Goal: Communication & Community: Connect with others

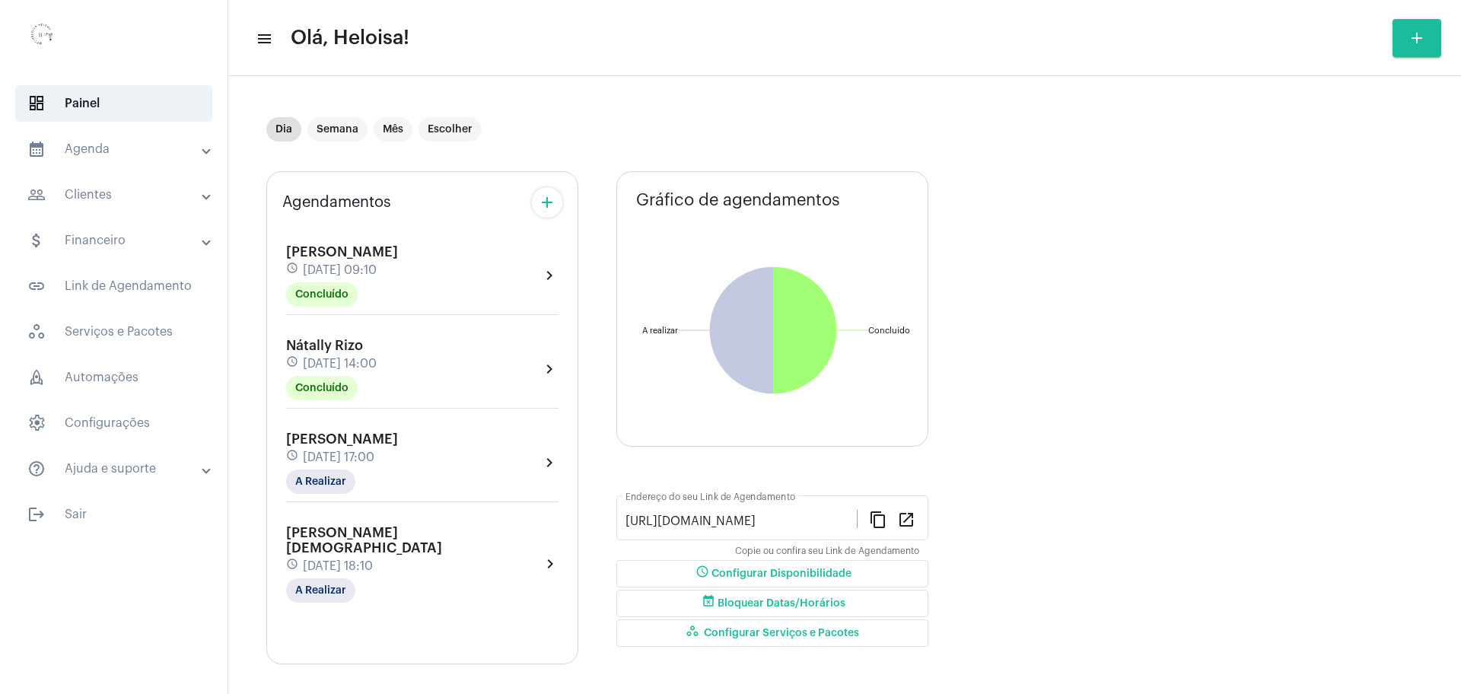
scroll to position [8, 0]
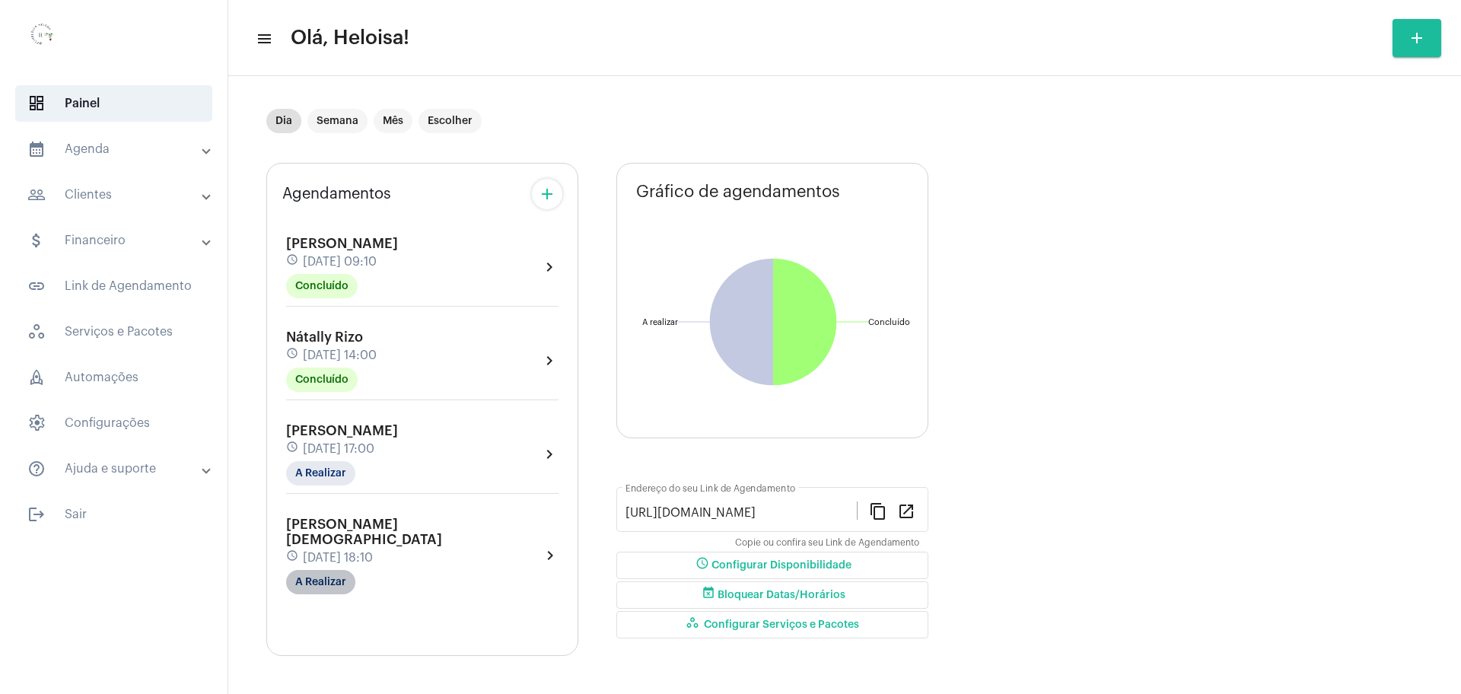
click at [320, 574] on mat-chip "A Realizar" at bounding box center [320, 582] width 69 height 24
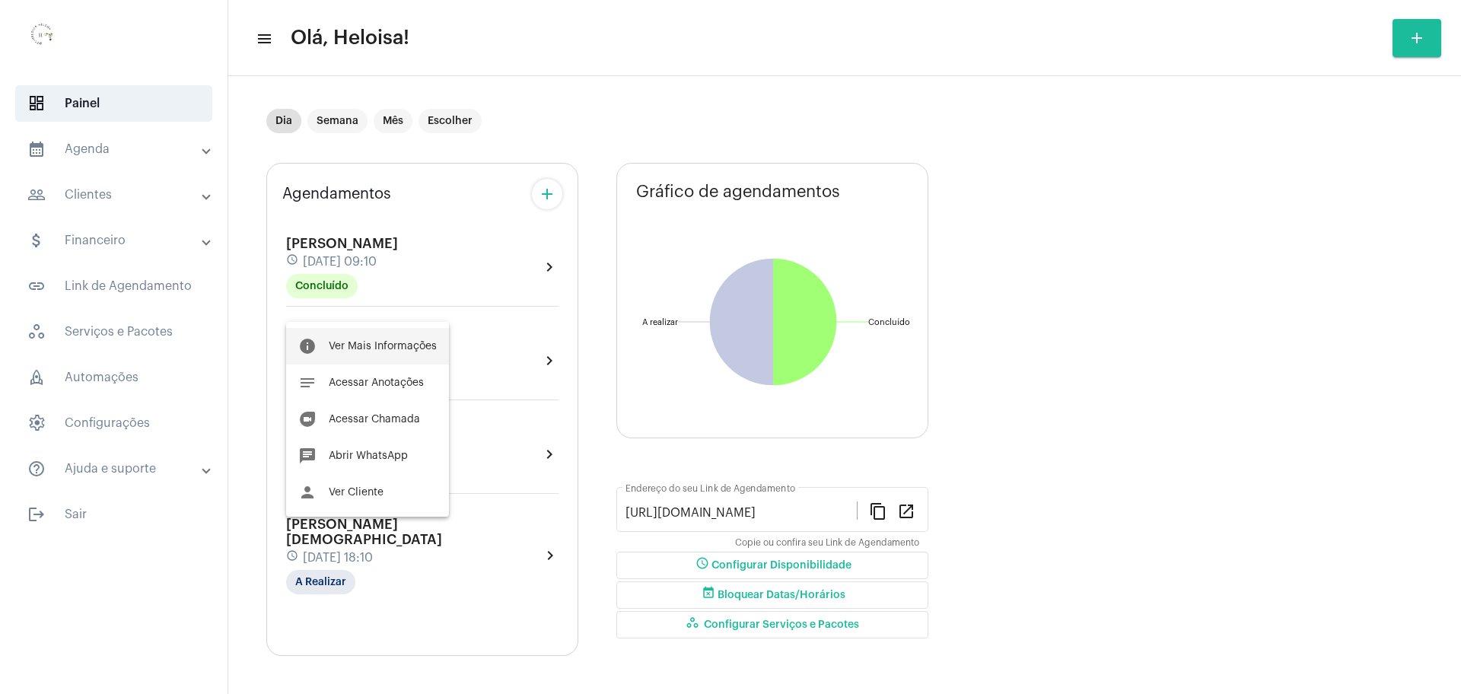
click at [361, 347] on span "Ver Mais Informações" at bounding box center [383, 346] width 108 height 11
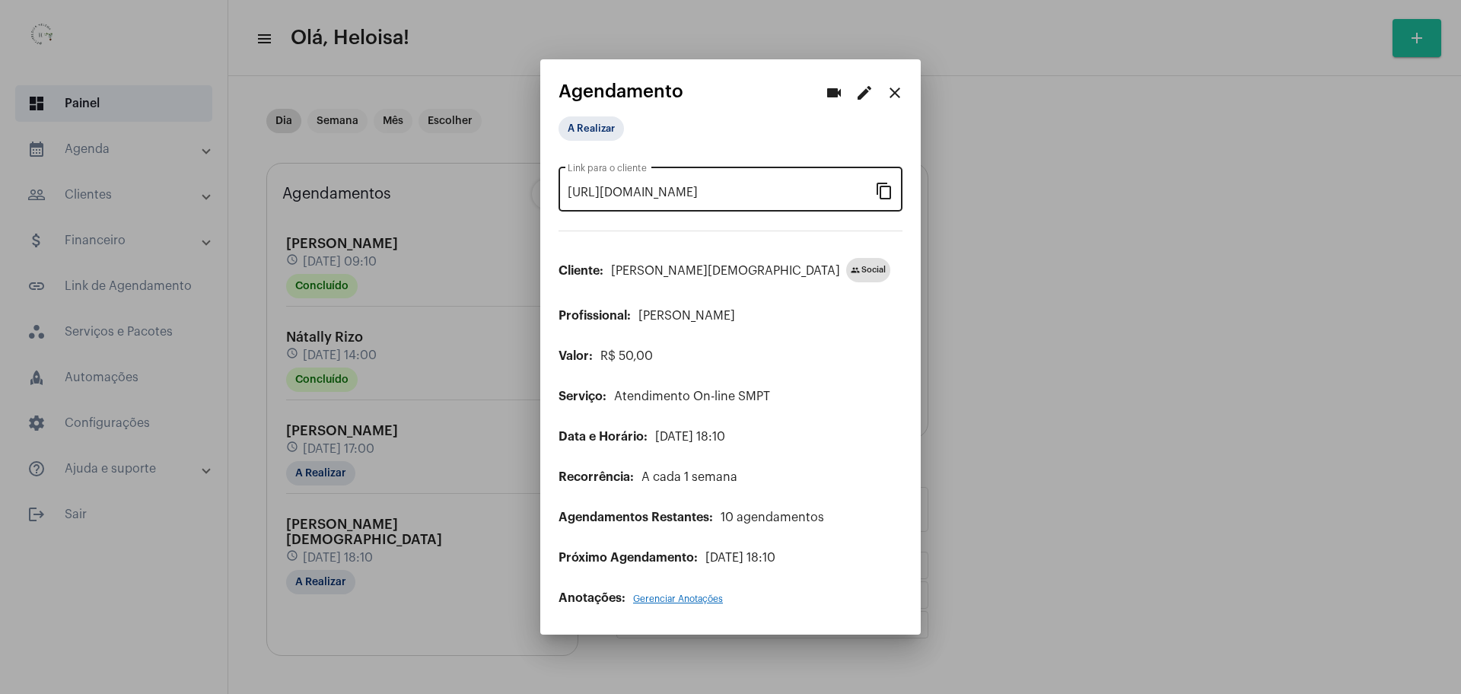
drag, startPoint x: 887, startPoint y: 194, endPoint x: 878, endPoint y: 177, distance: 19.4
click at [886, 193] on mat-icon "content_copy" at bounding box center [884, 190] width 18 height 18
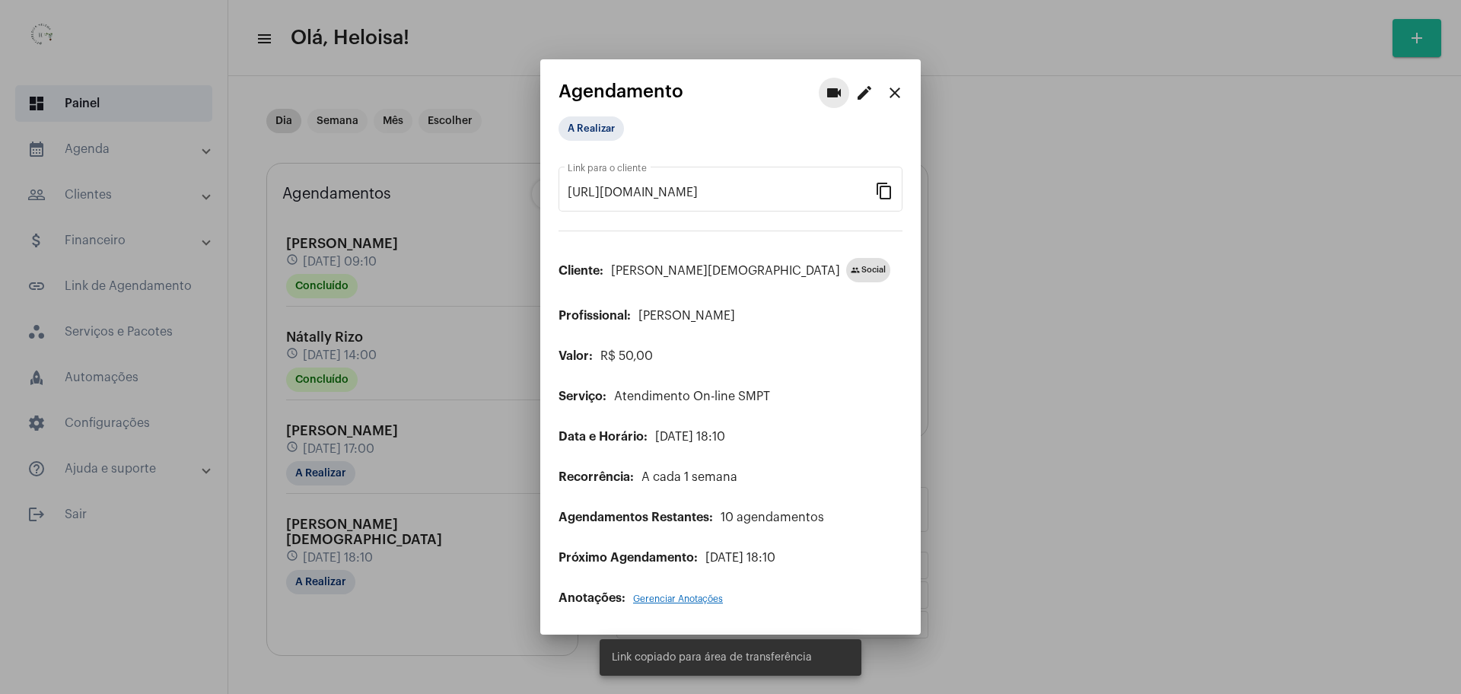
click at [835, 91] on mat-icon "videocam" at bounding box center [834, 93] width 18 height 18
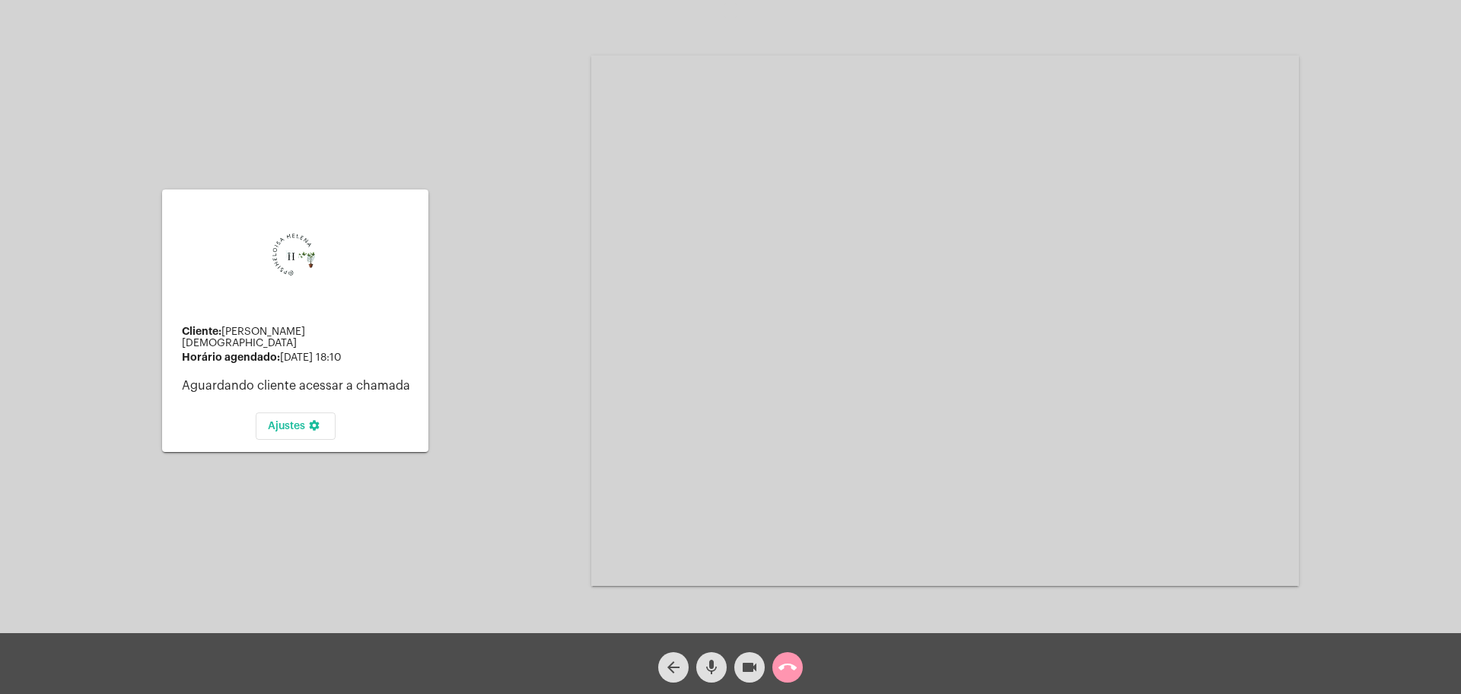
click at [791, 668] on mat-icon "call_end" at bounding box center [787, 667] width 18 height 18
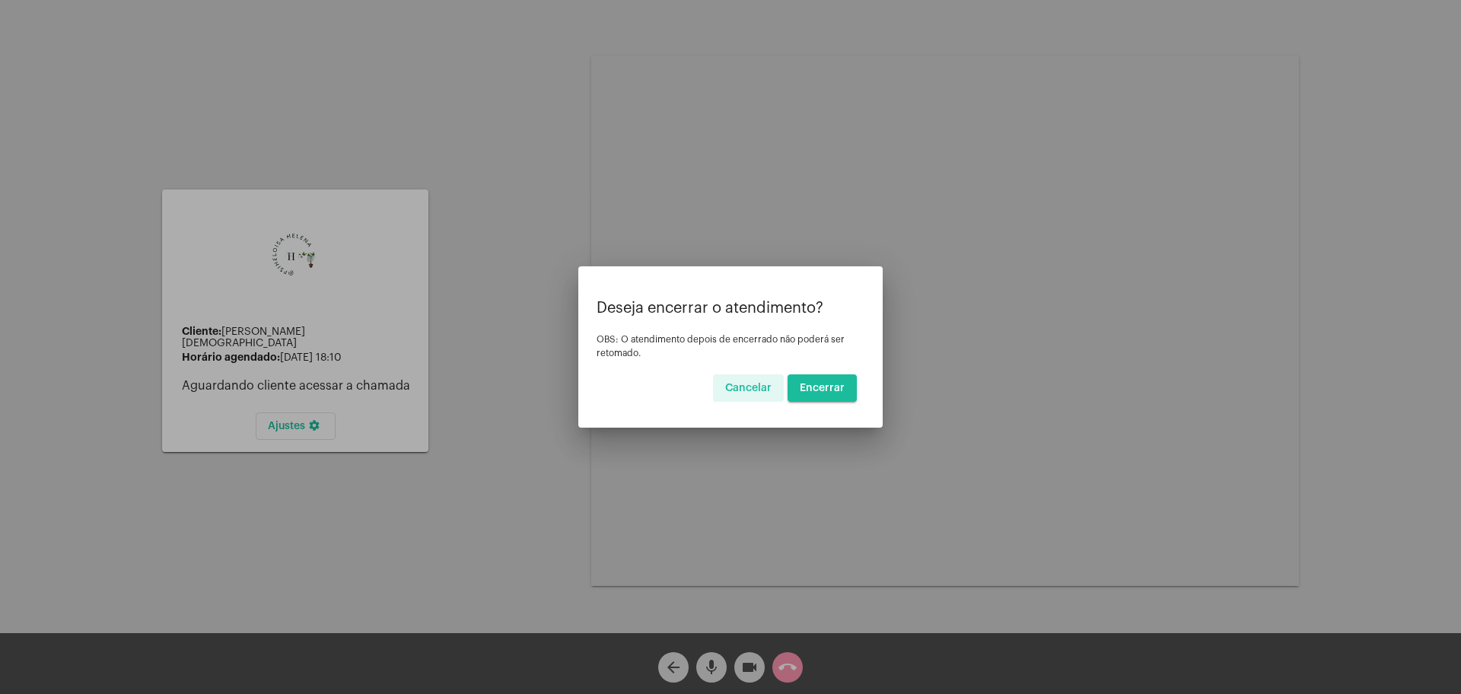
click at [816, 389] on span "Encerrar" at bounding box center [822, 388] width 45 height 11
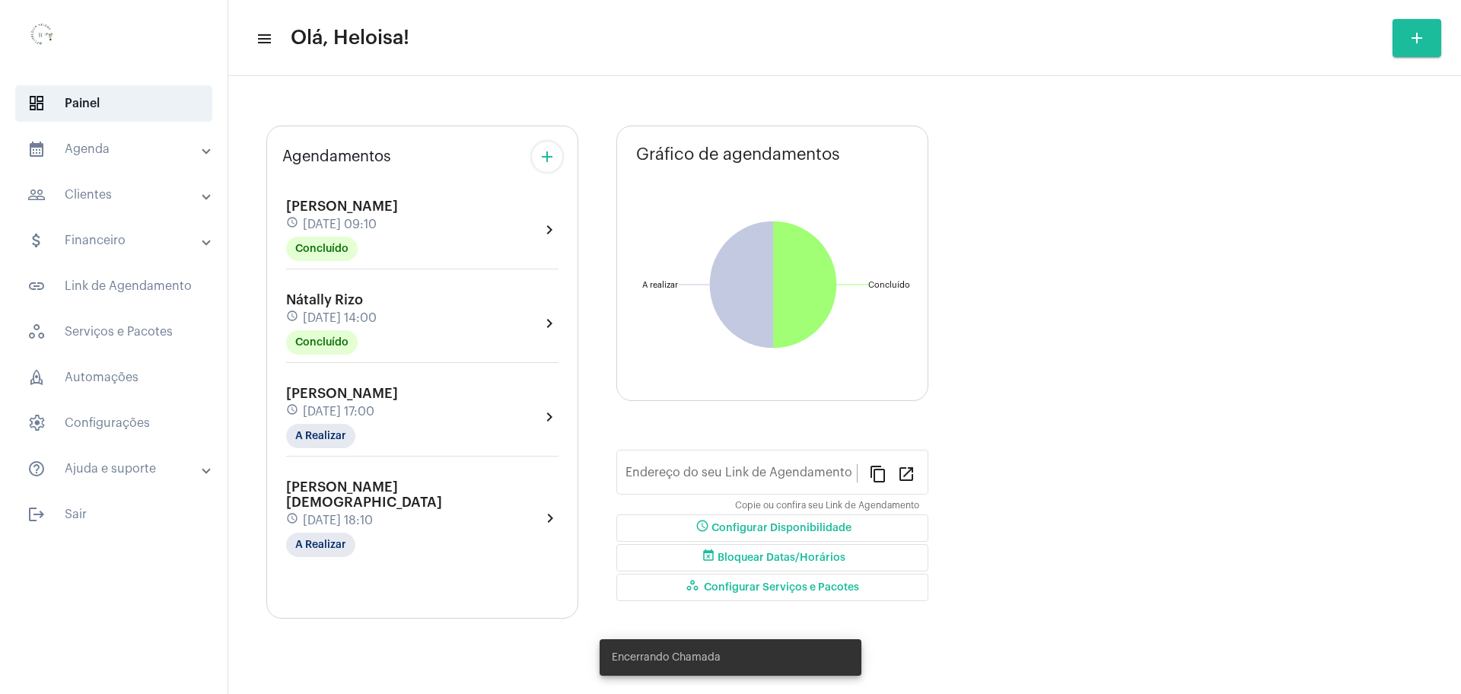
type input "[URL][DOMAIN_NAME]"
